Goal: Navigation & Orientation: Find specific page/section

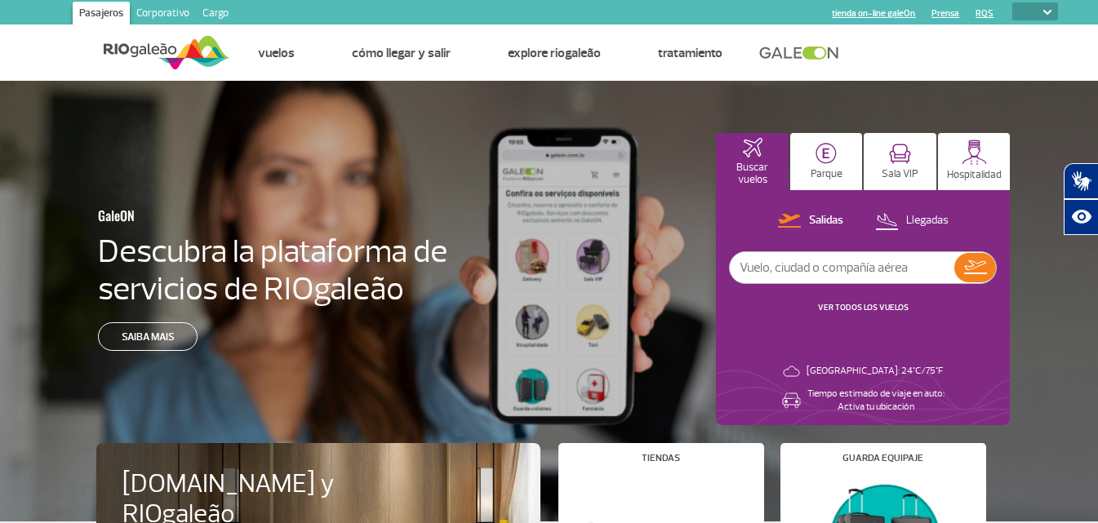
click at [1020, 18] on select "PT ENG ESP" at bounding box center [1035, 11] width 46 height 18
select select "es"
click at [1012, 2] on select "PT ENG ESP" at bounding box center [1035, 11] width 46 height 18
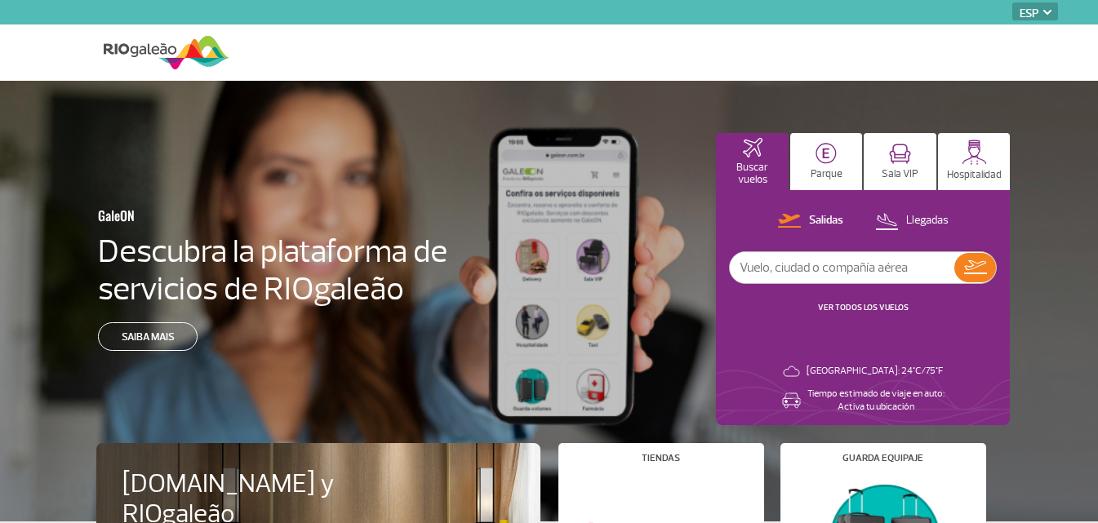
select select "es"
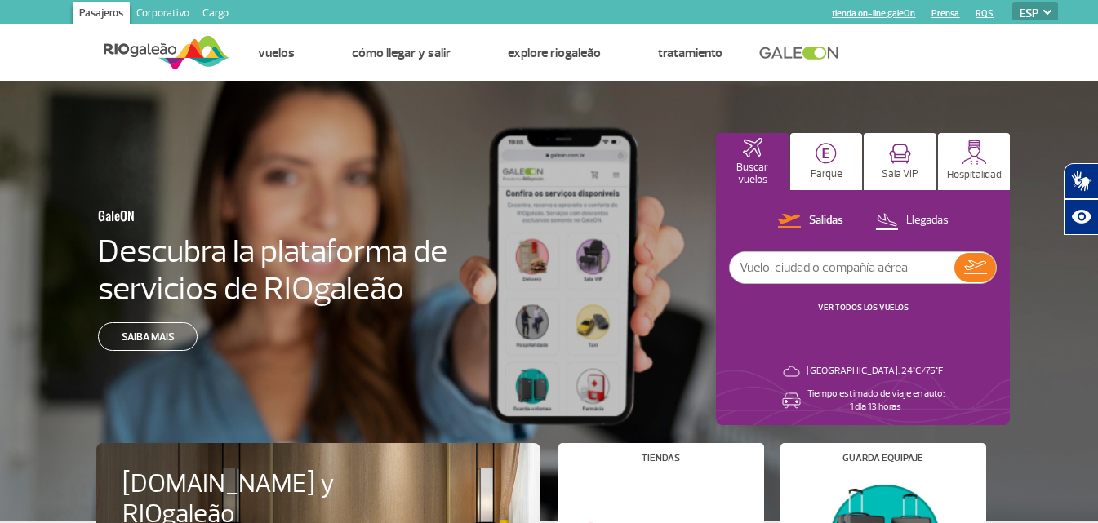
click at [180, 12] on link "Corporativo" at bounding box center [163, 15] width 66 height 26
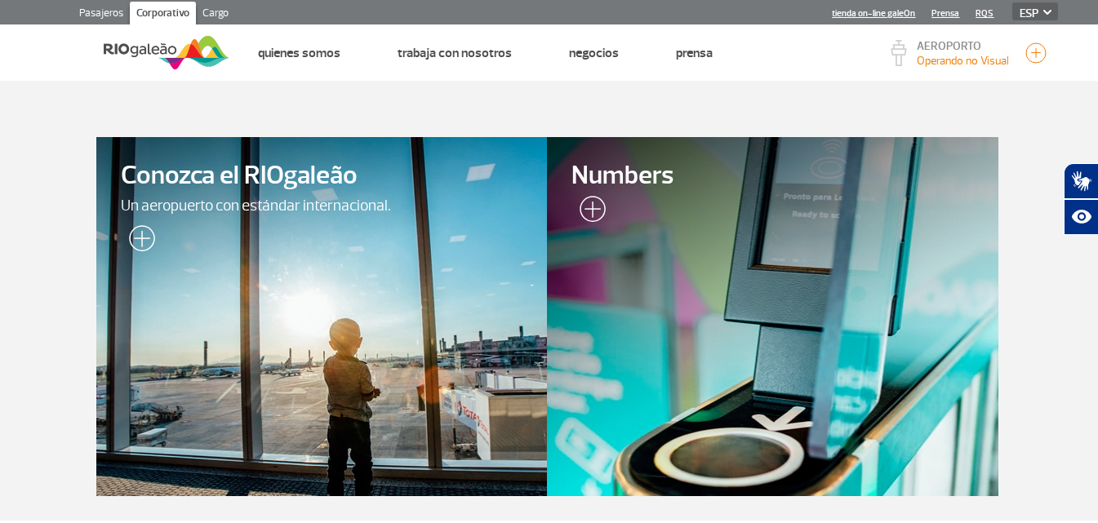
click at [213, 12] on link "Cargo" at bounding box center [215, 15] width 39 height 26
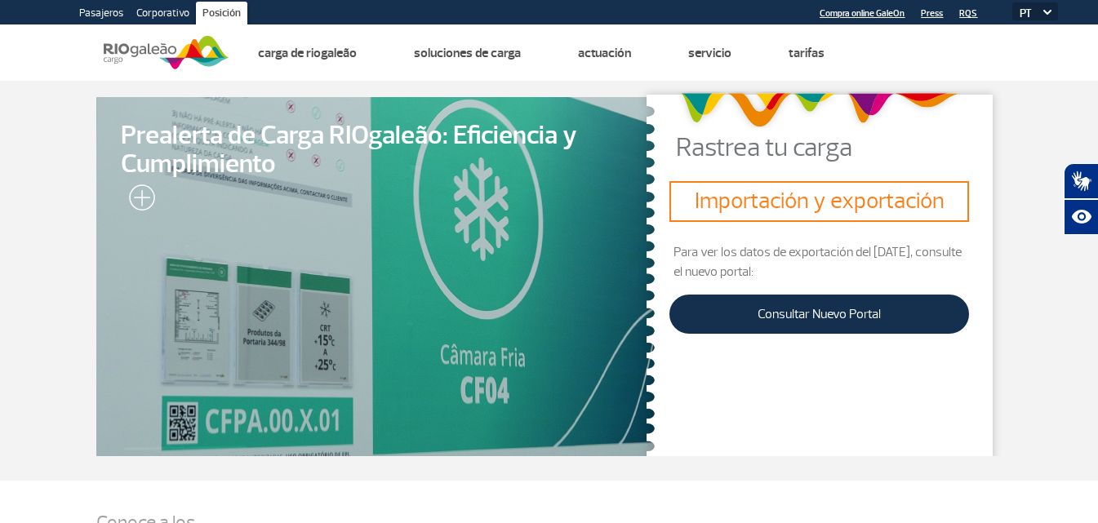
click at [119, 14] on font "Pasajeros" at bounding box center [101, 13] width 44 height 13
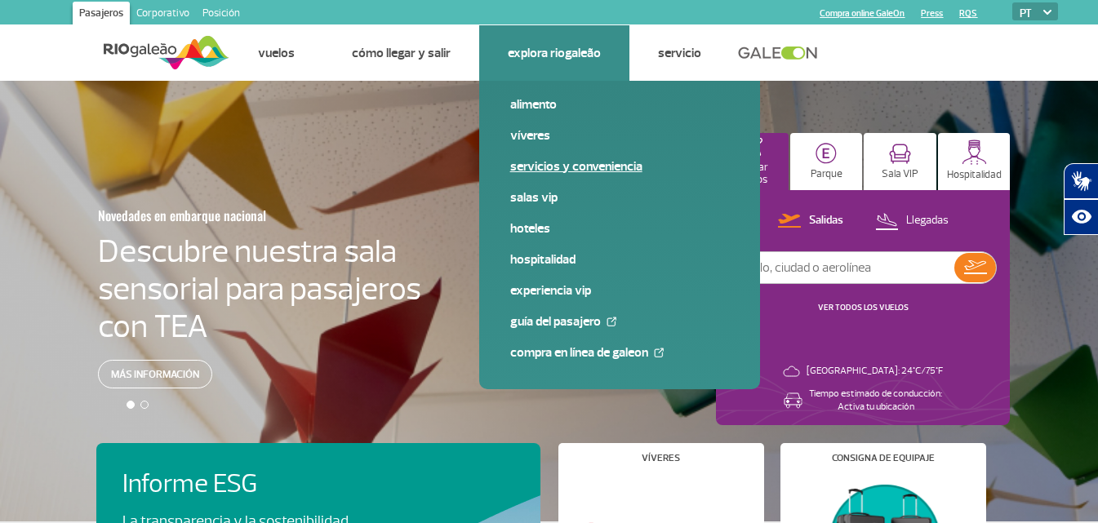
click at [569, 168] on font "Servicios y conveniencia" at bounding box center [576, 166] width 132 height 16
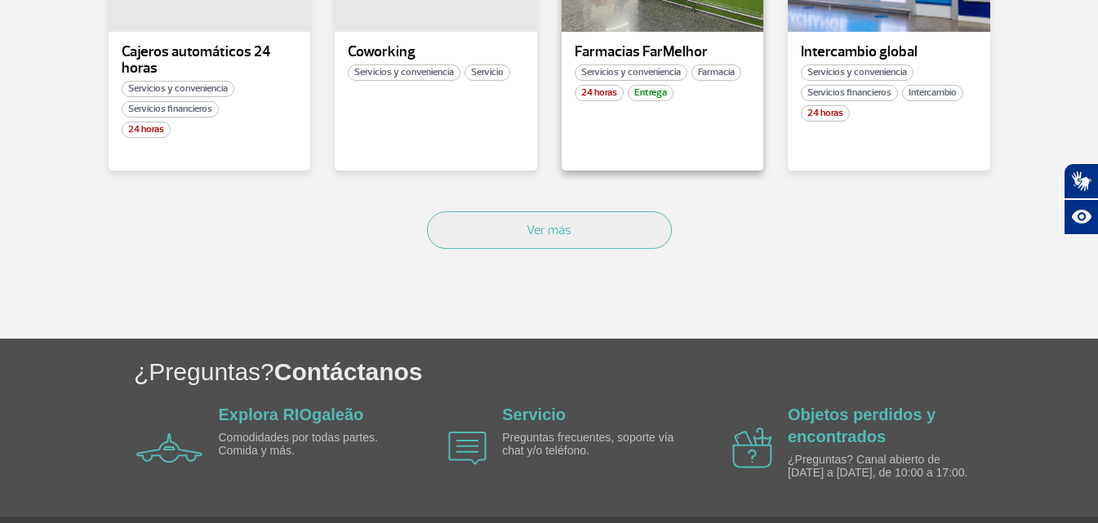
scroll to position [1143, 0]
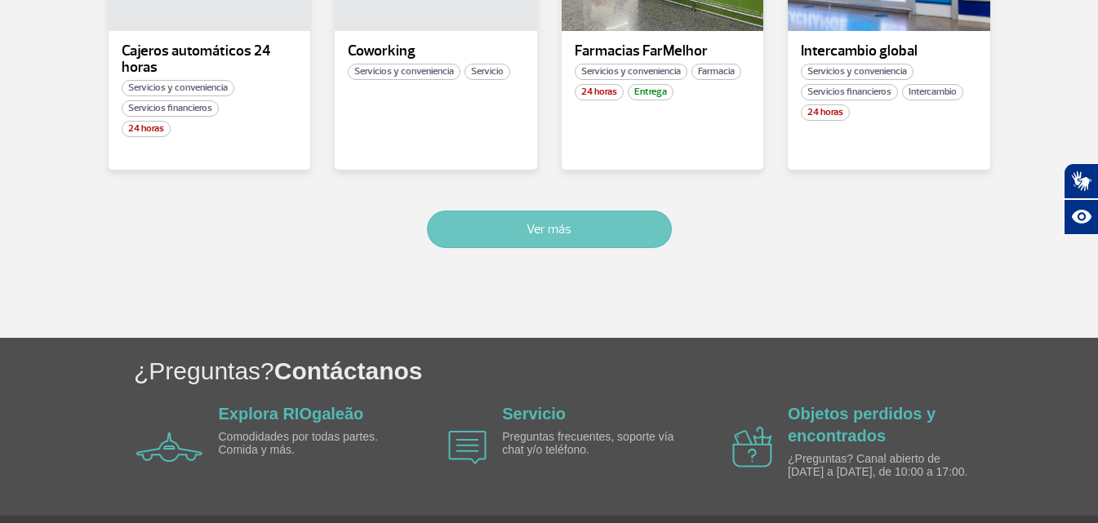
click at [526, 218] on button "Ver más" at bounding box center [549, 230] width 245 height 38
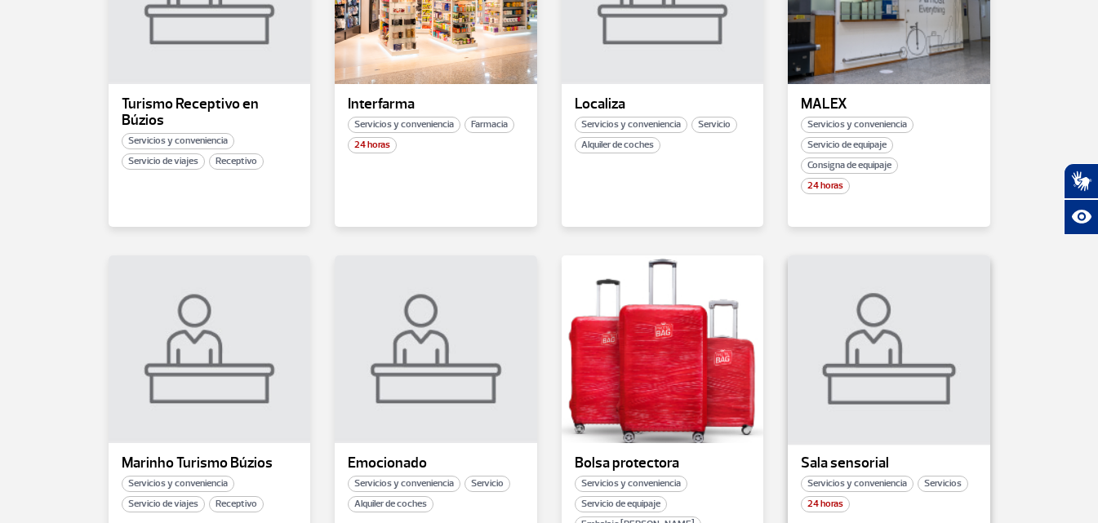
scroll to position [1526, 0]
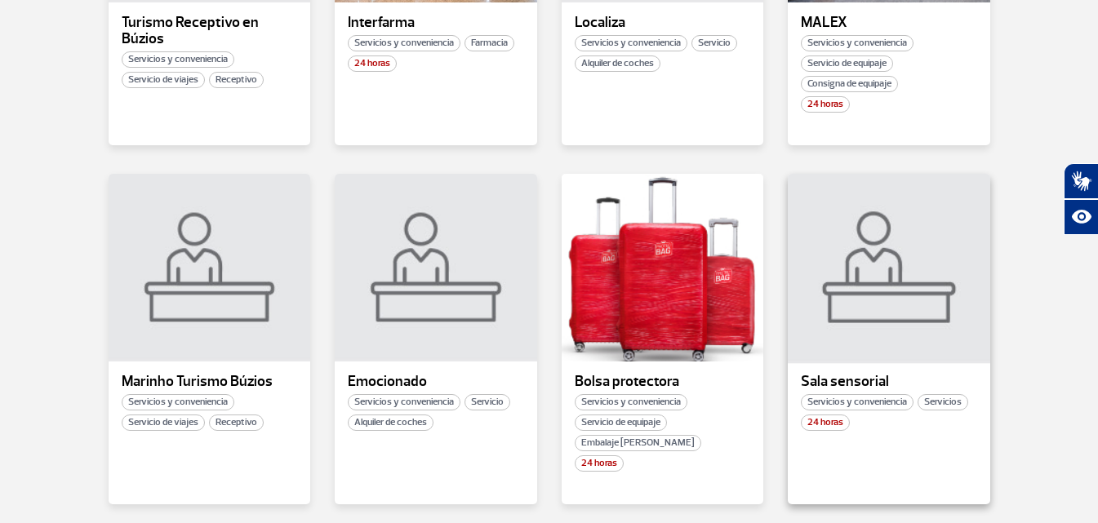
click at [860, 323] on div at bounding box center [889, 268] width 206 height 192
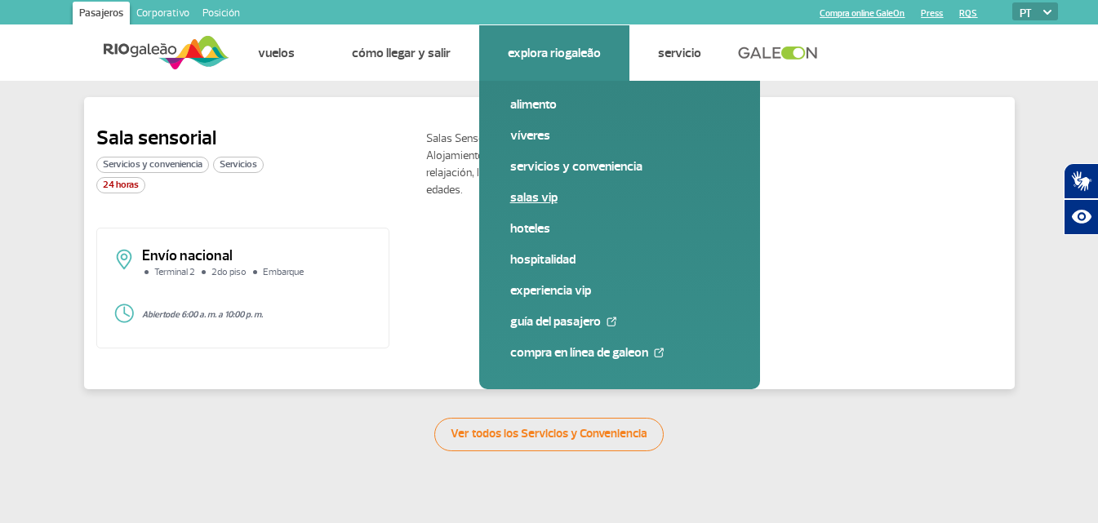
click at [561, 201] on link "Salas VIP" at bounding box center [619, 198] width 219 height 18
